Goal: Task Accomplishment & Management: Manage account settings

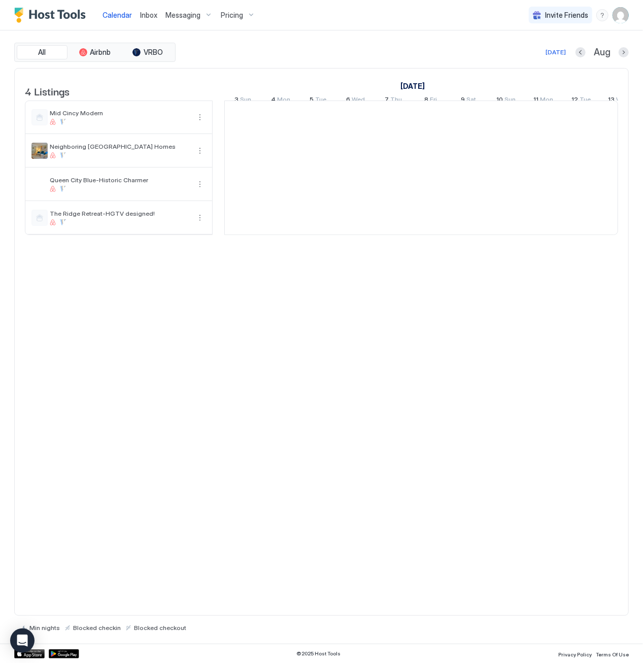
scroll to position [0, 564]
click at [622, 8] on img "User profile" at bounding box center [621, 15] width 16 height 16
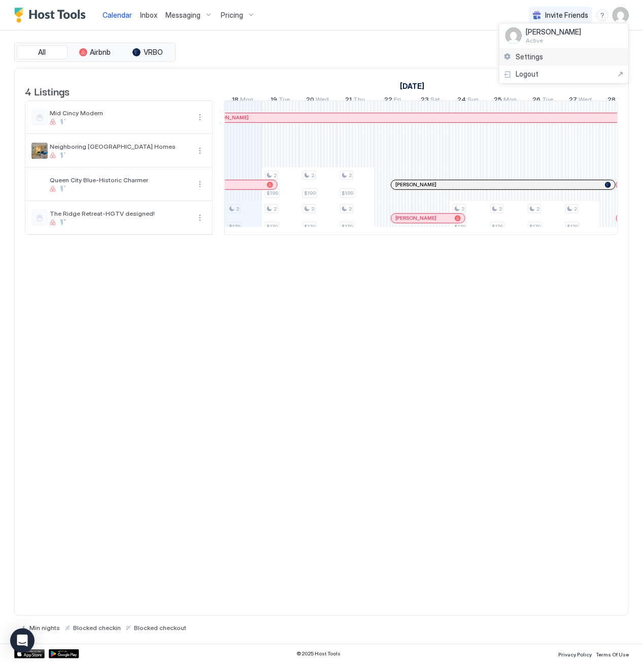
click at [519, 60] on span "Settings" at bounding box center [529, 56] width 27 height 9
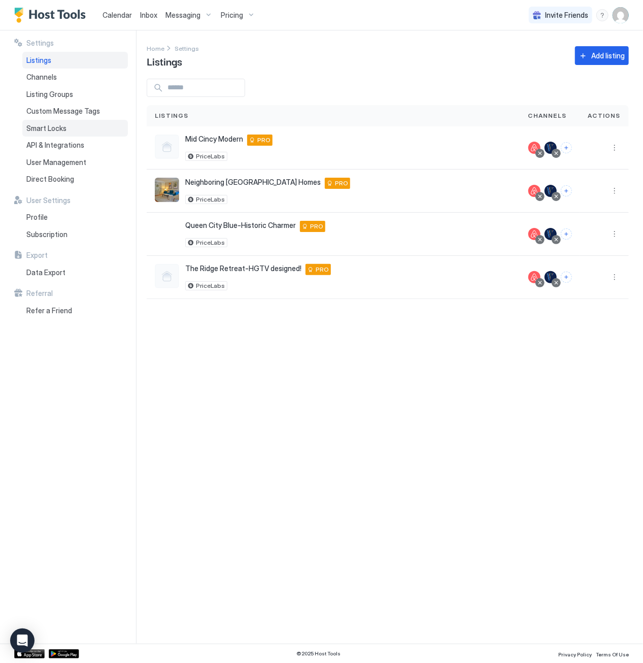
click at [41, 126] on span "Smart Locks" at bounding box center [46, 128] width 40 height 9
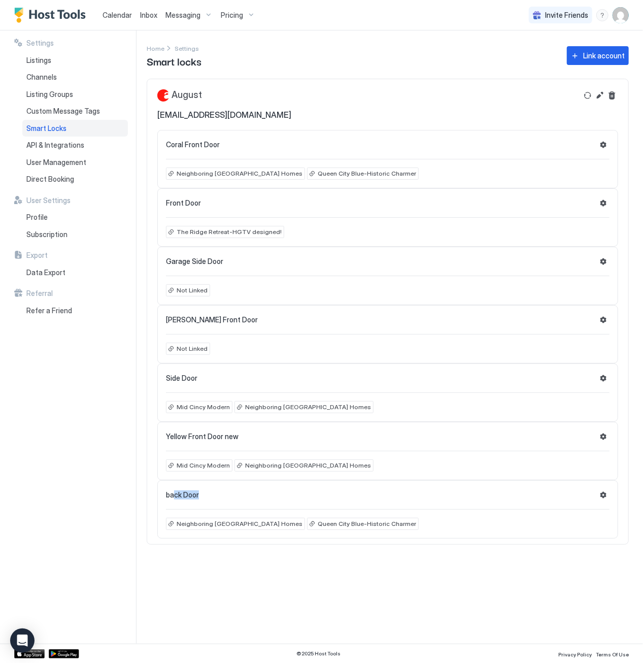
drag, startPoint x: 211, startPoint y: 490, endPoint x: 173, endPoint y: 491, distance: 37.6
click at [173, 491] on div "back Door" at bounding box center [388, 495] width 444 height 12
drag, startPoint x: 173, startPoint y: 491, endPoint x: 229, endPoint y: 494, distance: 55.9
click at [229, 494] on div "back Door" at bounding box center [388, 495] width 444 height 12
click at [257, 495] on div "back Door" at bounding box center [388, 495] width 444 height 12
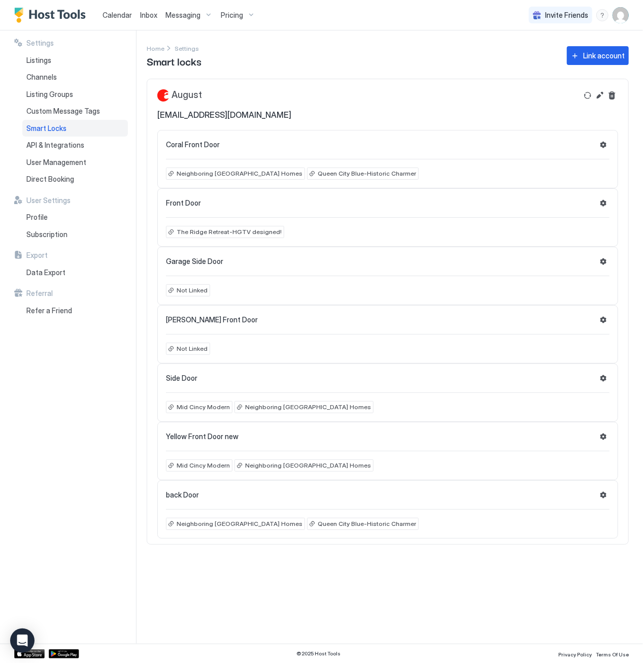
click at [213, 561] on div "Settings Home Settings Smart locks Link account August [EMAIL_ADDRESS][DOMAIN_N…" at bounding box center [395, 336] width 496 height 613
click at [618, 16] on img "User profile" at bounding box center [621, 15] width 16 height 16
drag, startPoint x: 346, startPoint y: 48, endPoint x: 84, endPoint y: 45, distance: 261.9
click at [346, 47] on div at bounding box center [321, 331] width 643 height 663
click at [32, 58] on span "Listings" at bounding box center [38, 60] width 25 height 9
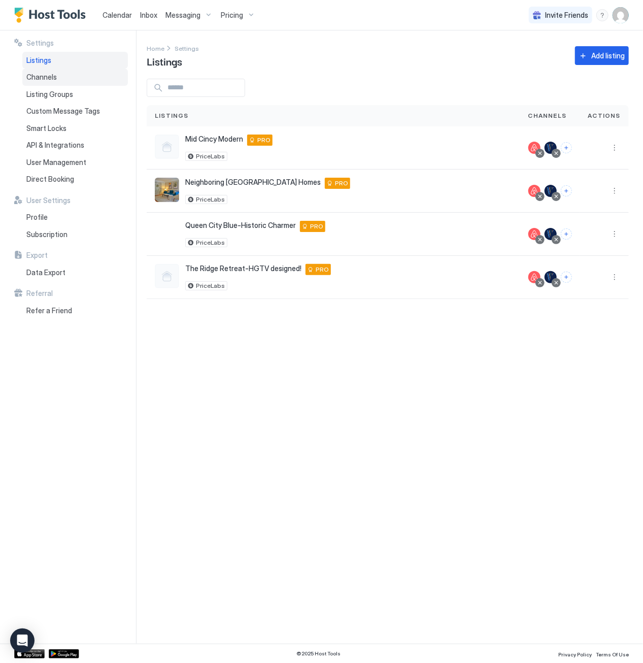
click at [46, 77] on span "Channels" at bounding box center [41, 77] width 30 height 9
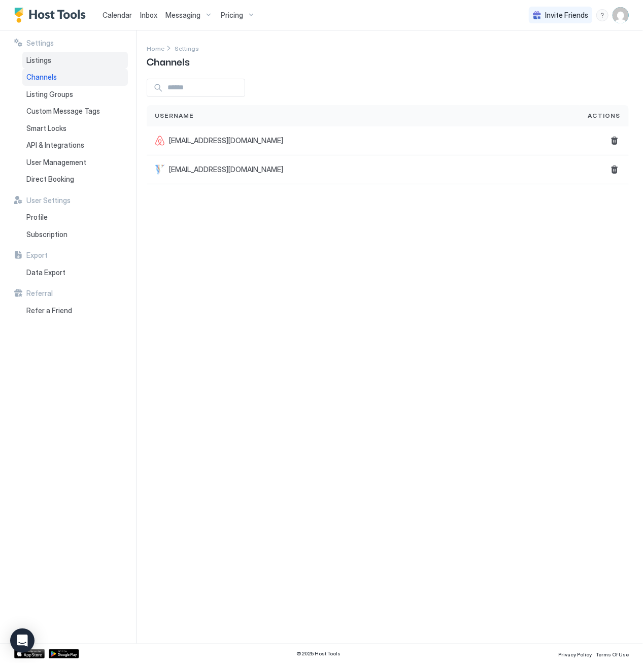
click at [52, 59] on div "Listings" at bounding box center [75, 60] width 106 height 17
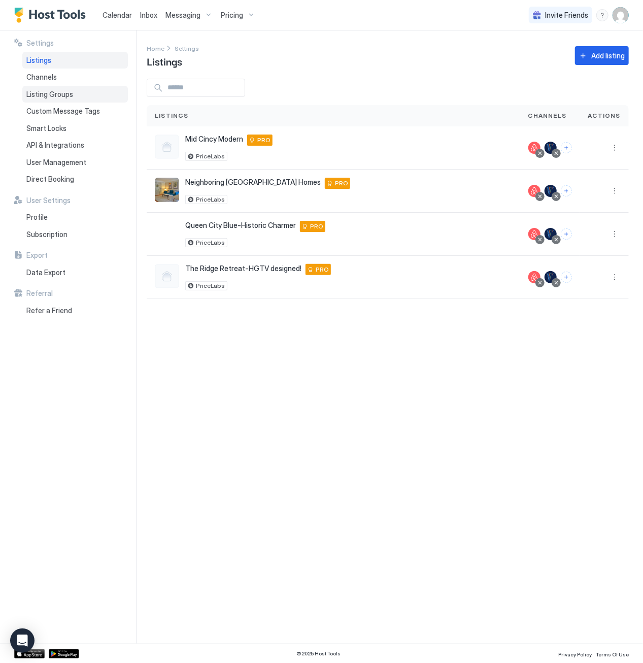
click at [53, 91] on span "Listing Groups" at bounding box center [49, 94] width 47 height 9
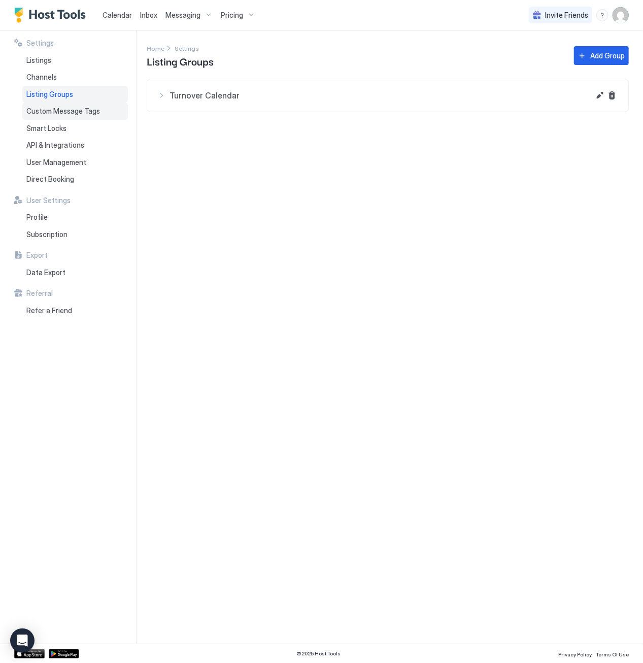
click at [57, 110] on span "Custom Message Tags" at bounding box center [63, 111] width 74 height 9
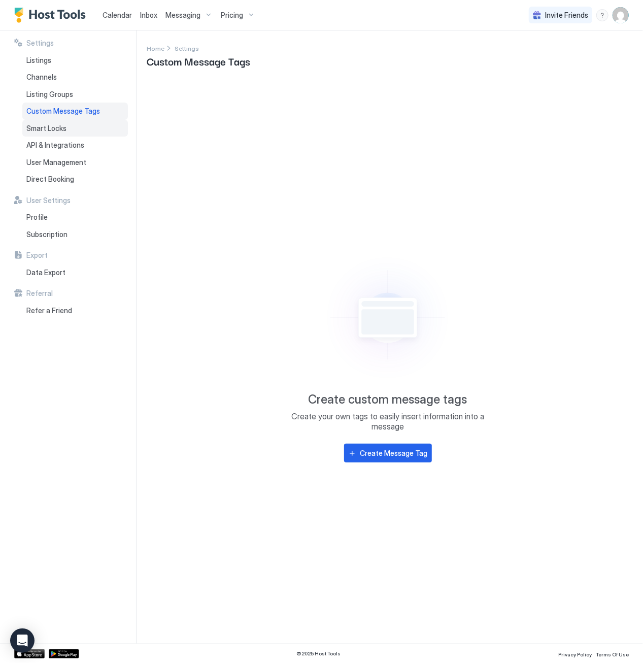
click at [57, 130] on span "Smart Locks" at bounding box center [46, 128] width 40 height 9
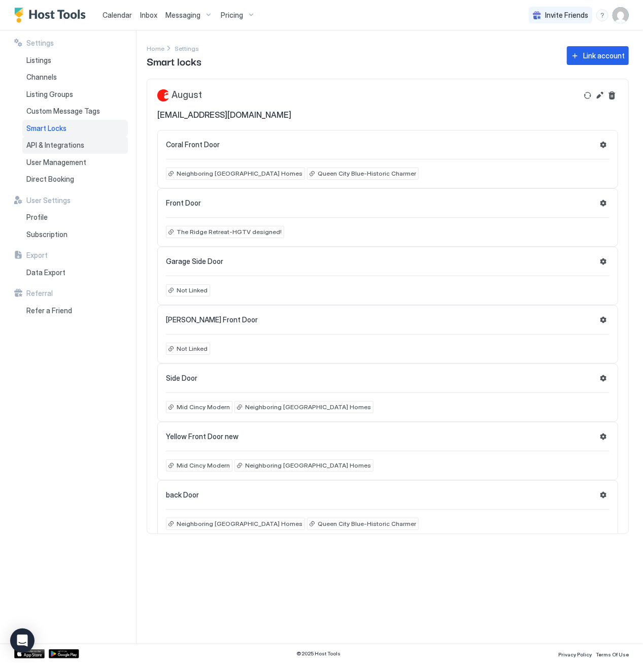
click at [66, 147] on span "API & Integrations" at bounding box center [55, 145] width 58 height 9
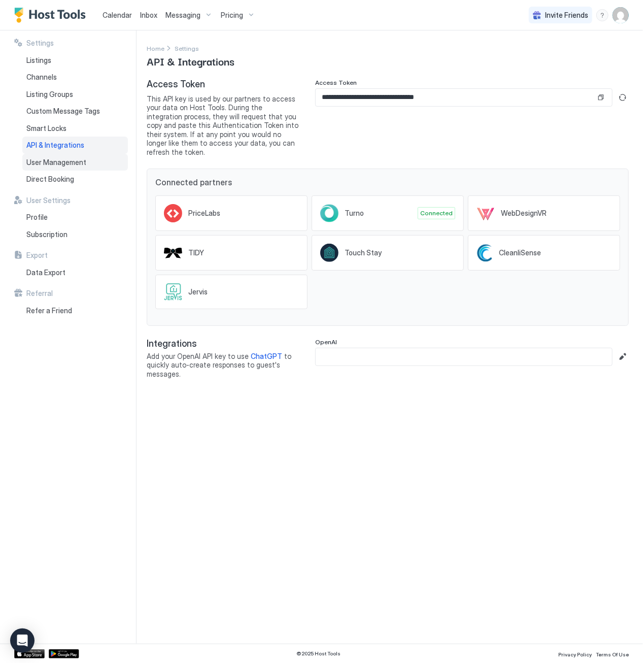
click at [69, 162] on span "User Management" at bounding box center [56, 162] width 60 height 9
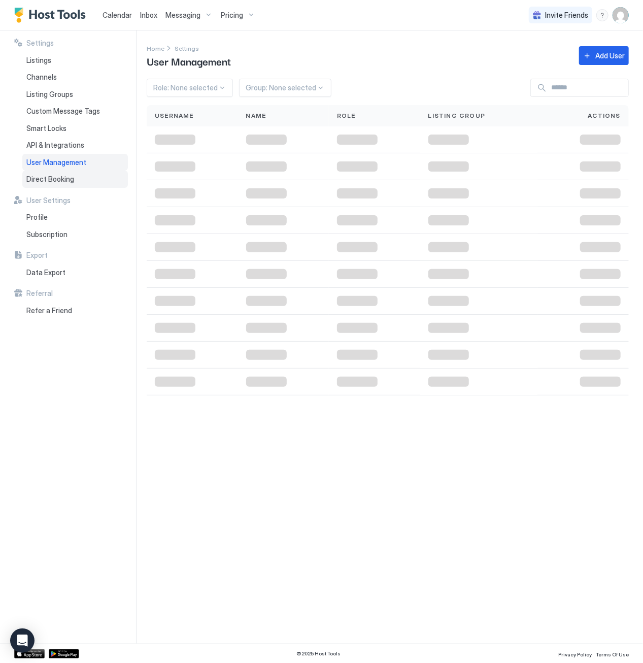
click at [59, 179] on span "Direct Booking" at bounding box center [50, 179] width 48 height 9
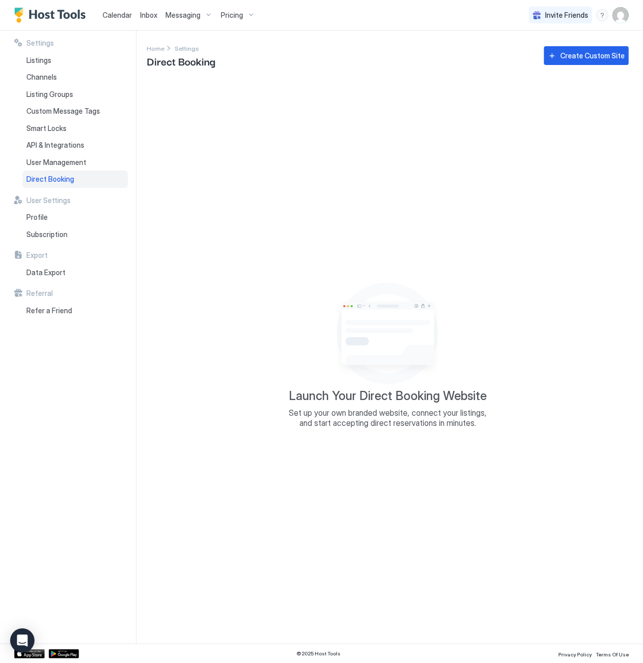
click at [95, 441] on div "Settings Listings Channels Listing Groups Custom Message Tags Smart Locks API &…" at bounding box center [75, 336] width 122 height 613
click at [225, 487] on div "Launch Your Direct Booking Website Set up your own branded website, connect you…" at bounding box center [388, 355] width 482 height 553
click at [58, 61] on div "Listings" at bounding box center [75, 60] width 106 height 17
